Goal: Task Accomplishment & Management: Use online tool/utility

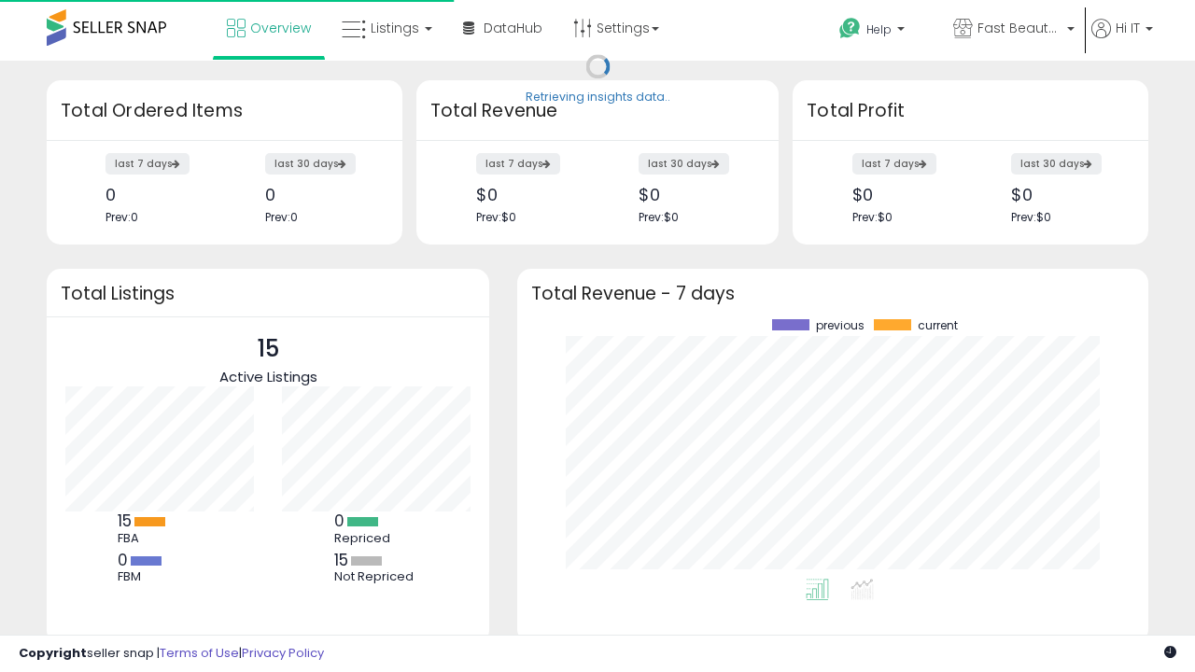
scroll to position [260, 594]
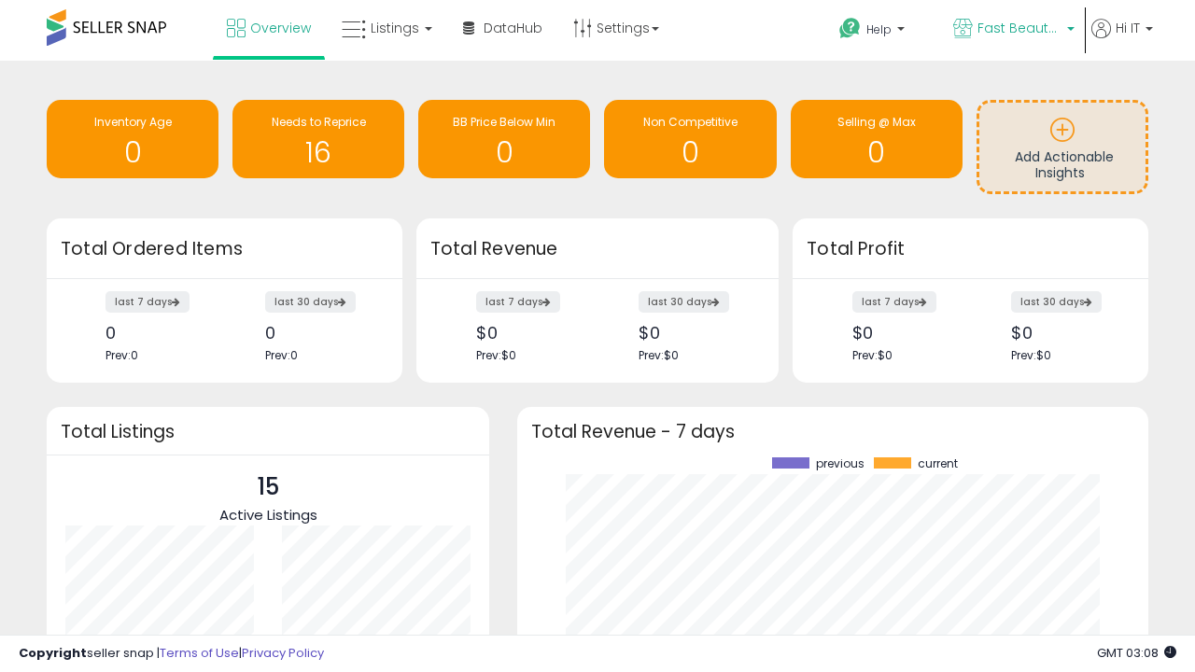
click at [1012, 30] on span "Fast Beauty ([GEOGRAPHIC_DATA])" at bounding box center [1020, 28] width 84 height 19
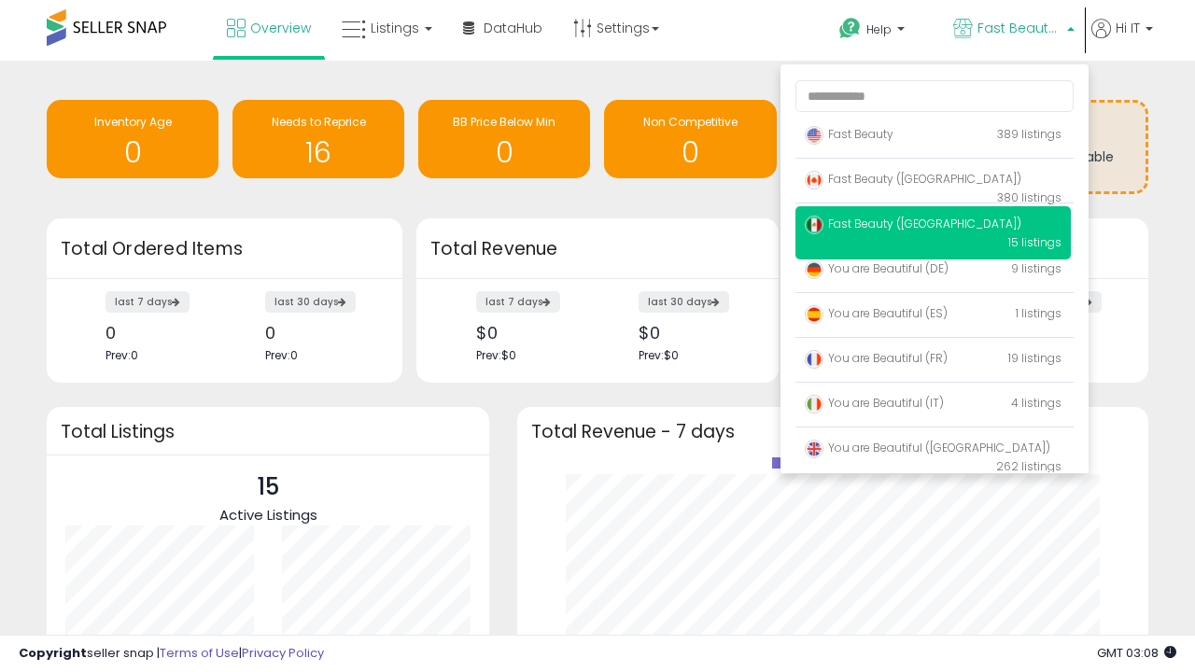
click at [933, 227] on span "Fast Beauty ([GEOGRAPHIC_DATA])" at bounding box center [913, 224] width 217 height 16
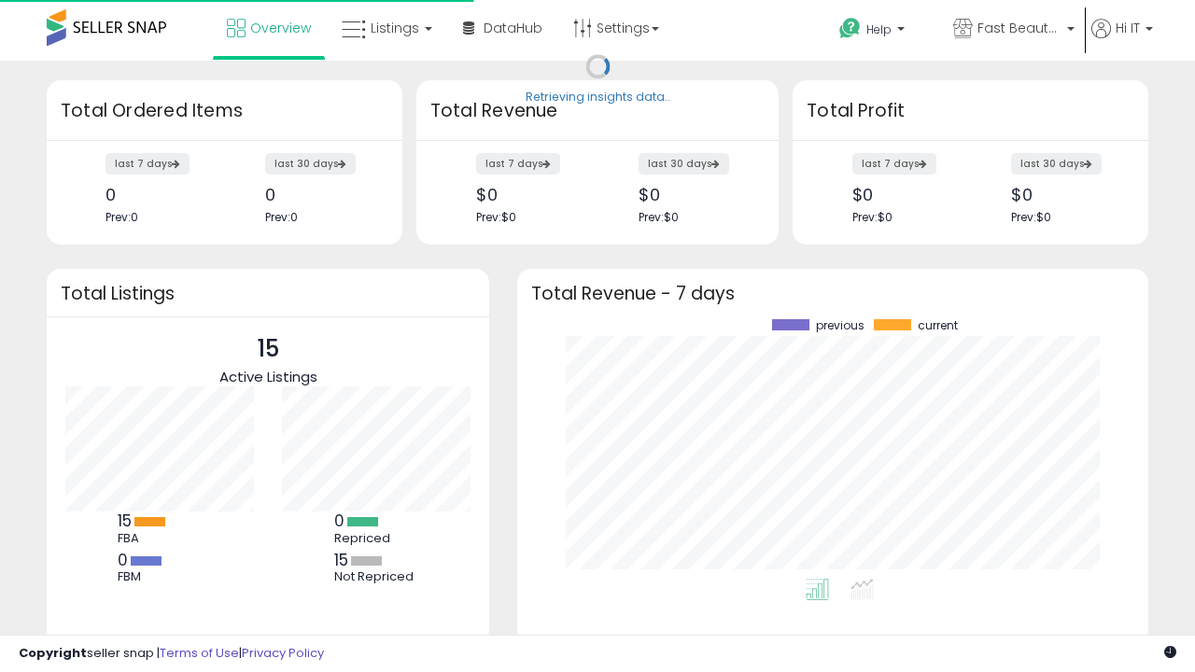
scroll to position [260, 594]
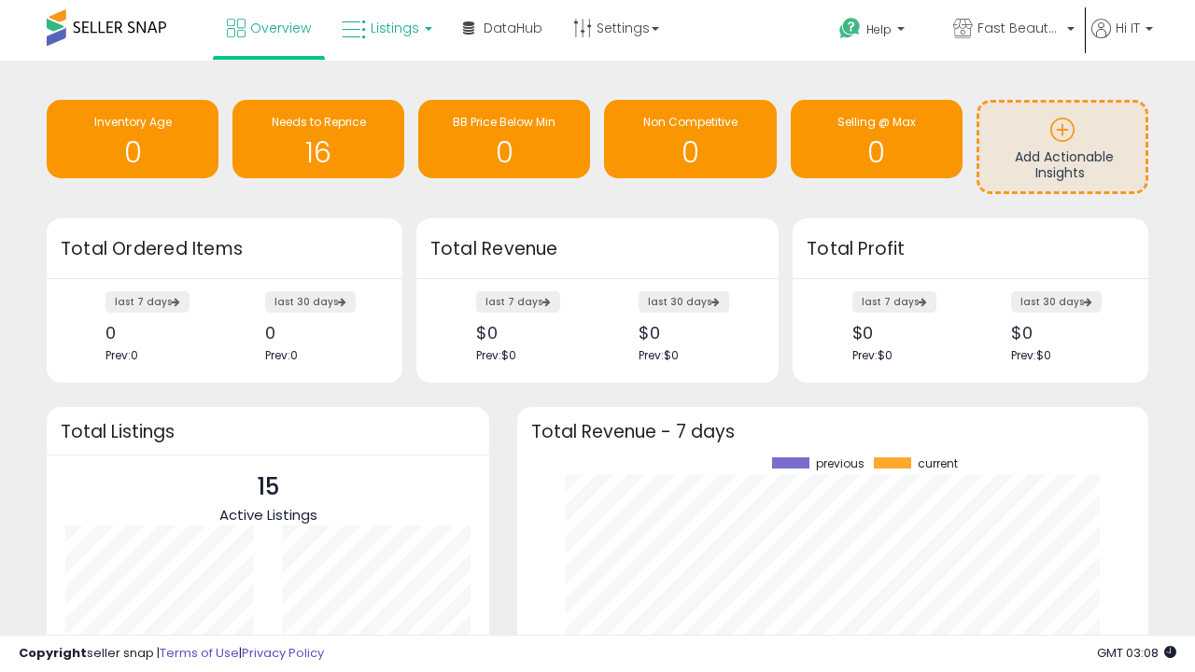
click at [385, 28] on span "Listings" at bounding box center [395, 28] width 49 height 19
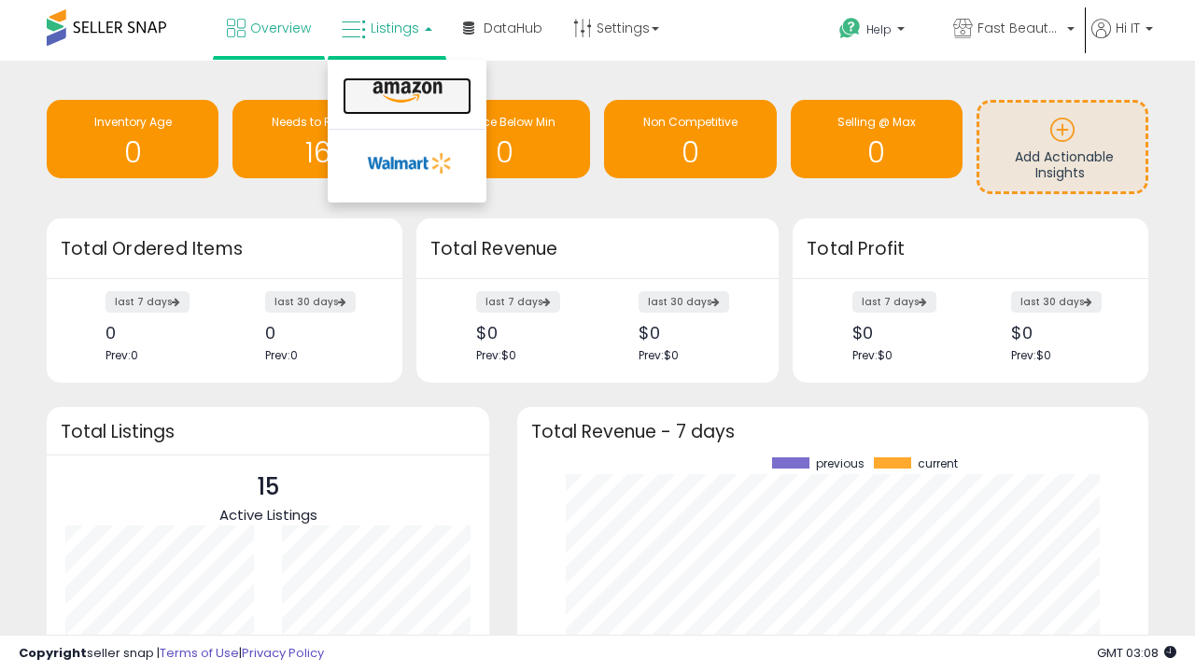
click at [405, 92] on icon at bounding box center [407, 92] width 81 height 24
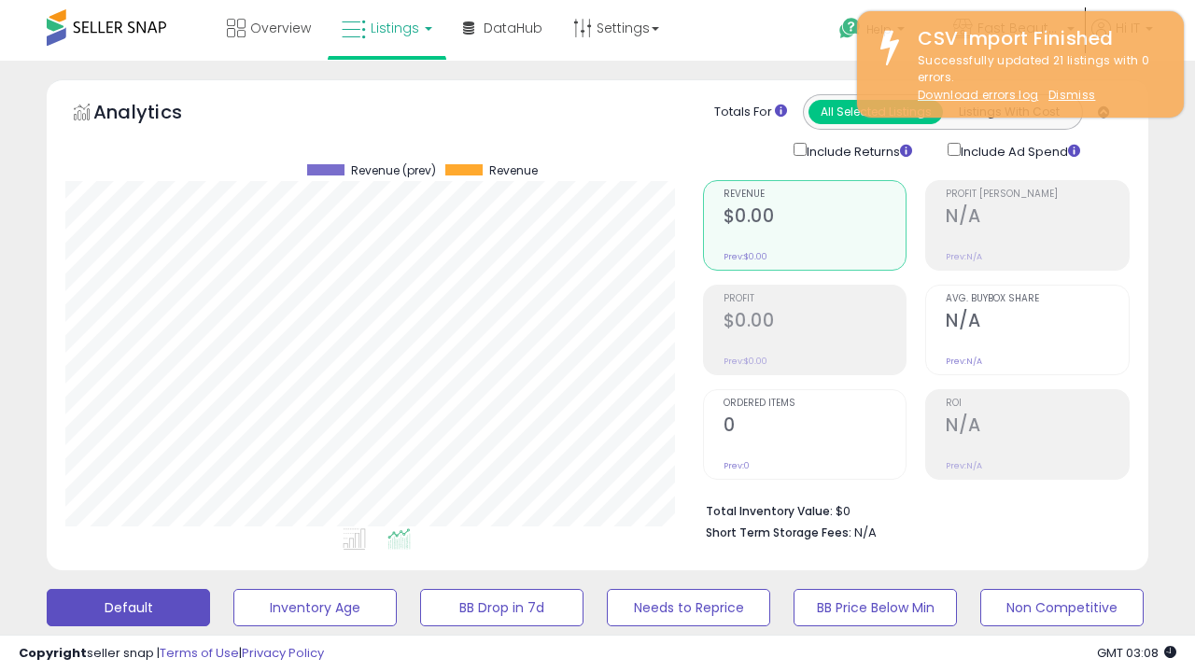
scroll to position [383, 637]
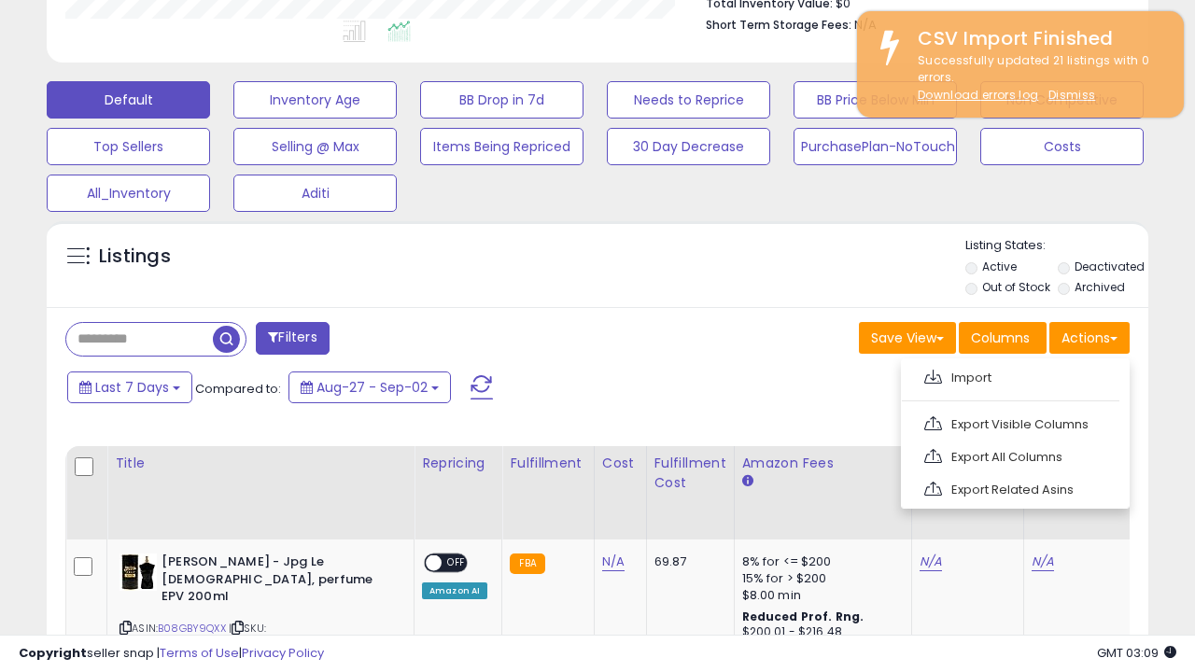
click at [933, 374] on span at bounding box center [933, 377] width 18 height 14
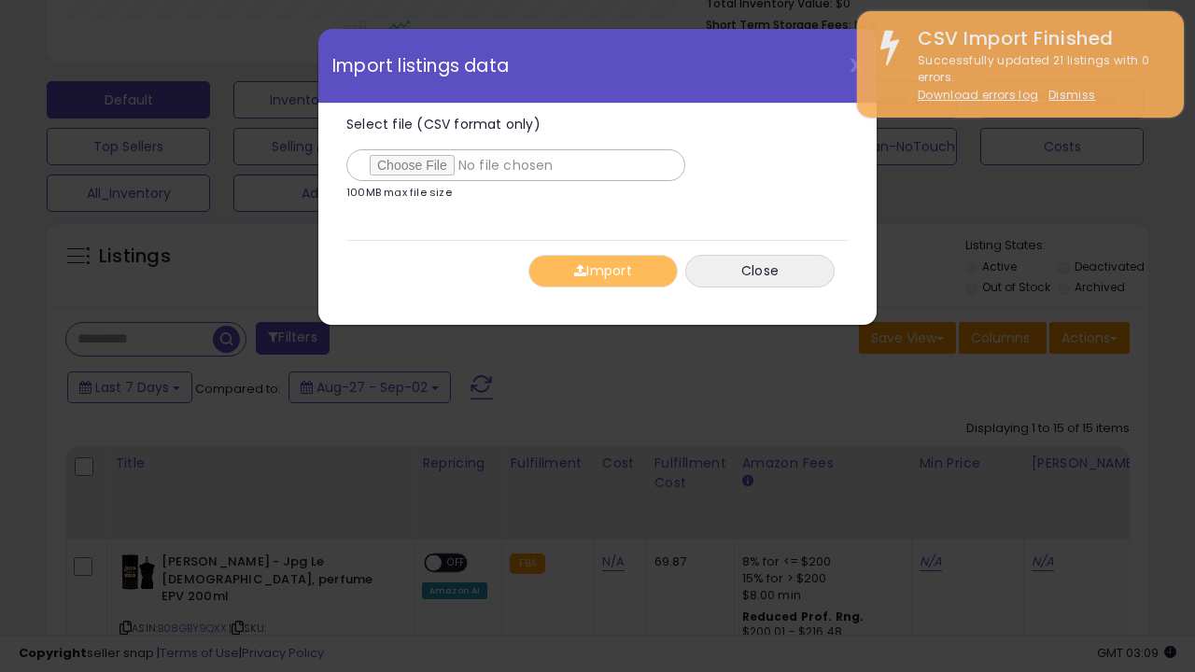
type input "**********"
click at [602, 271] on button "Import" at bounding box center [603, 271] width 149 height 33
